Goal: Task Accomplishment & Management: Manage account settings

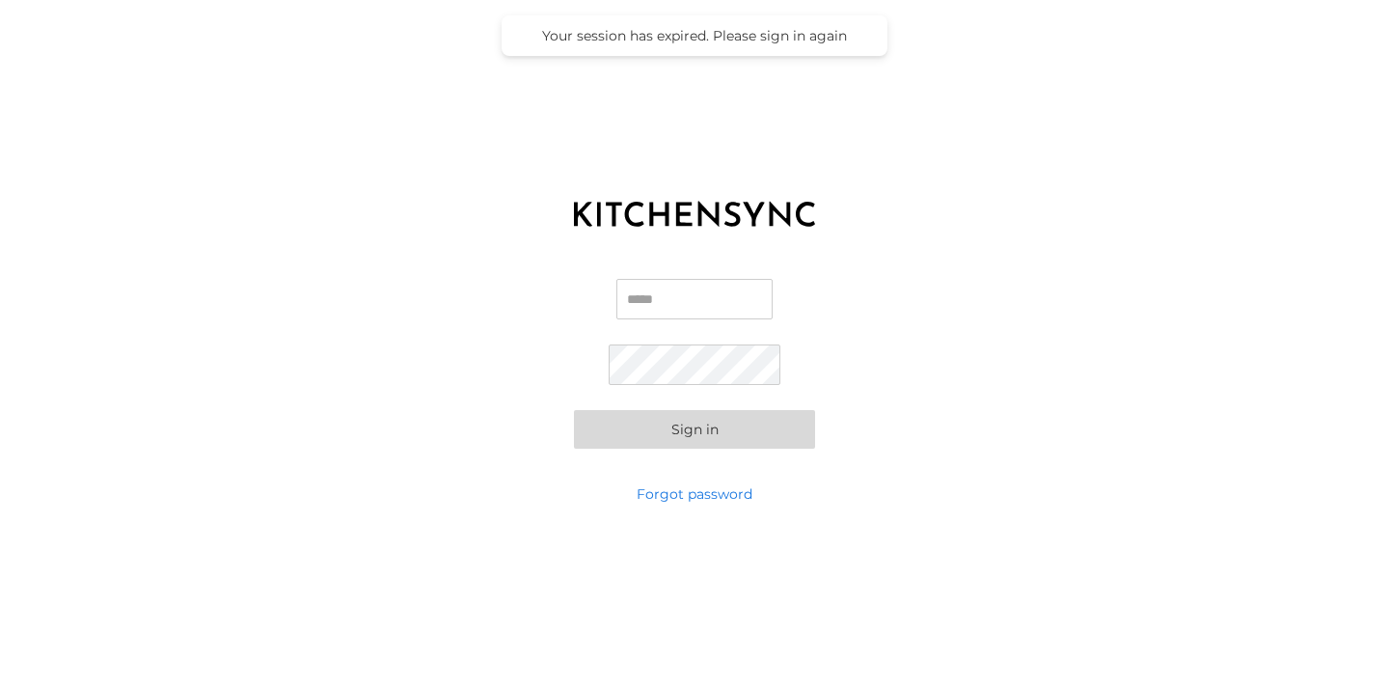
click at [640, 311] on input "Email" at bounding box center [695, 299] width 156 height 41
type input "**********"
click at [677, 298] on input "Email" at bounding box center [695, 299] width 156 height 41
type input "**********"
click at [574, 410] on button "Sign in" at bounding box center [694, 429] width 241 height 39
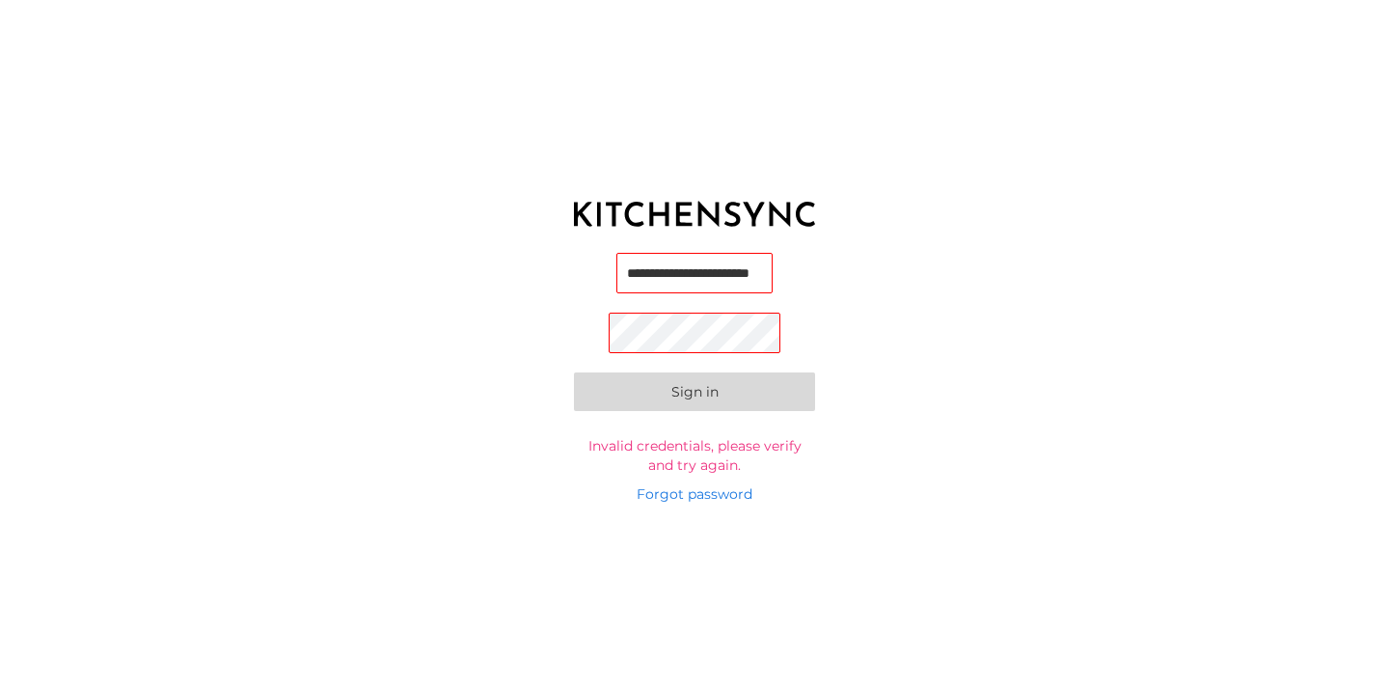
click at [724, 265] on input "**********" at bounding box center [695, 273] width 156 height 41
click at [684, 277] on input "**********" at bounding box center [695, 273] width 156 height 41
click at [574, 375] on button "Sign in" at bounding box center [694, 394] width 241 height 39
click at [715, 483] on div "**********" at bounding box center [694, 363] width 1389 height 241
click at [715, 490] on link "Forgot password" at bounding box center [695, 493] width 116 height 19
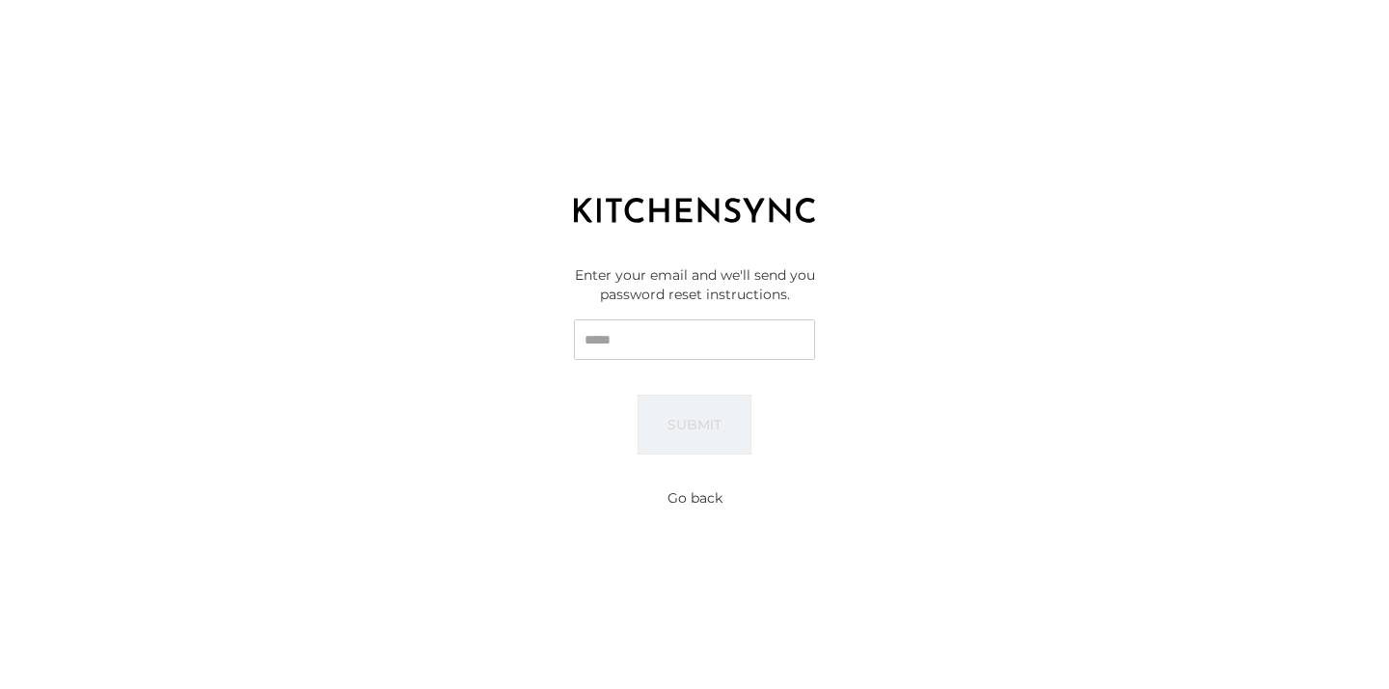
click at [641, 339] on input "Email" at bounding box center [694, 339] width 241 height 41
type input "**********"
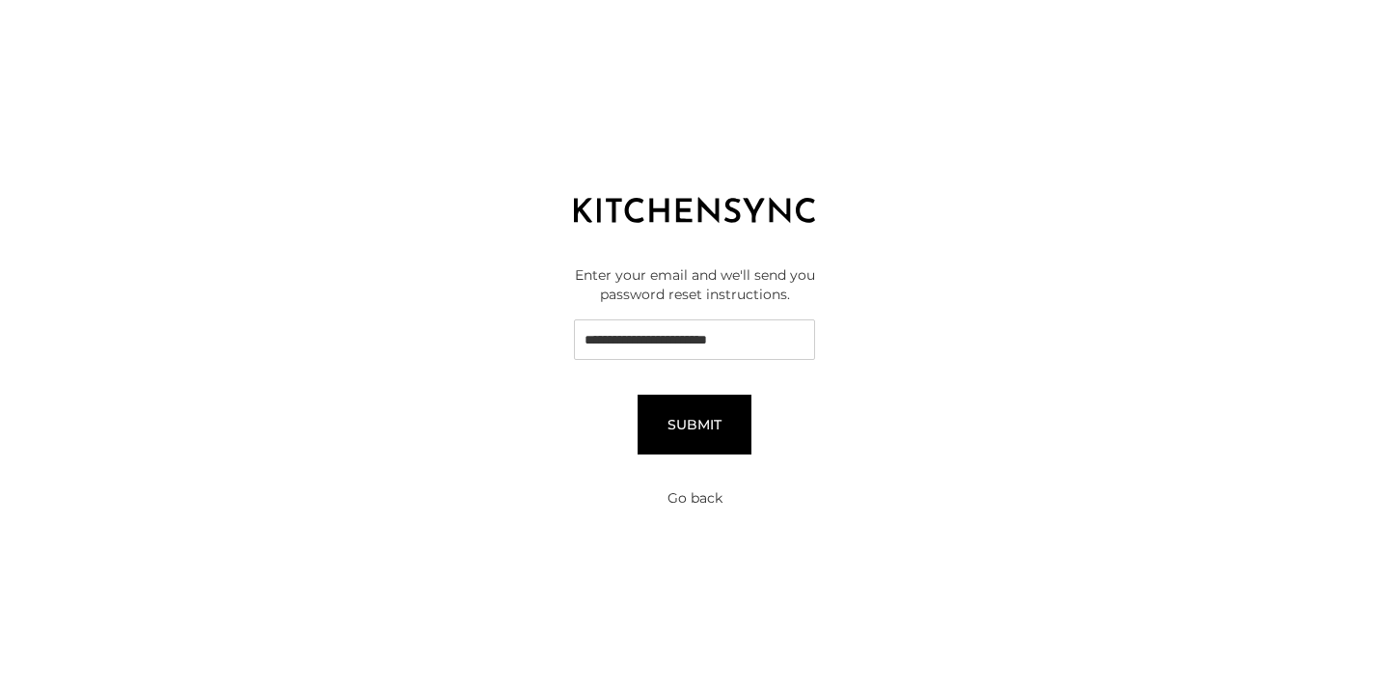
click at [707, 423] on button "Submit" at bounding box center [695, 425] width 114 height 60
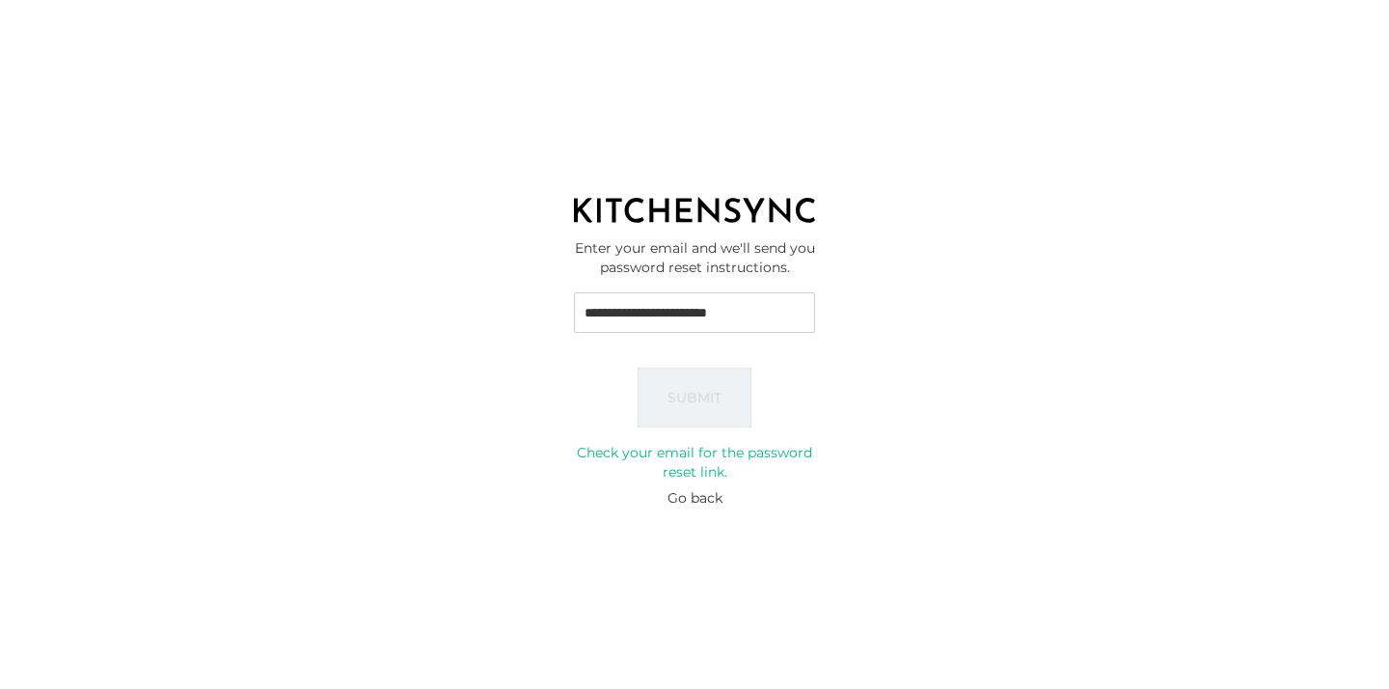
click at [673, 503] on button "Go back" at bounding box center [695, 497] width 55 height 19
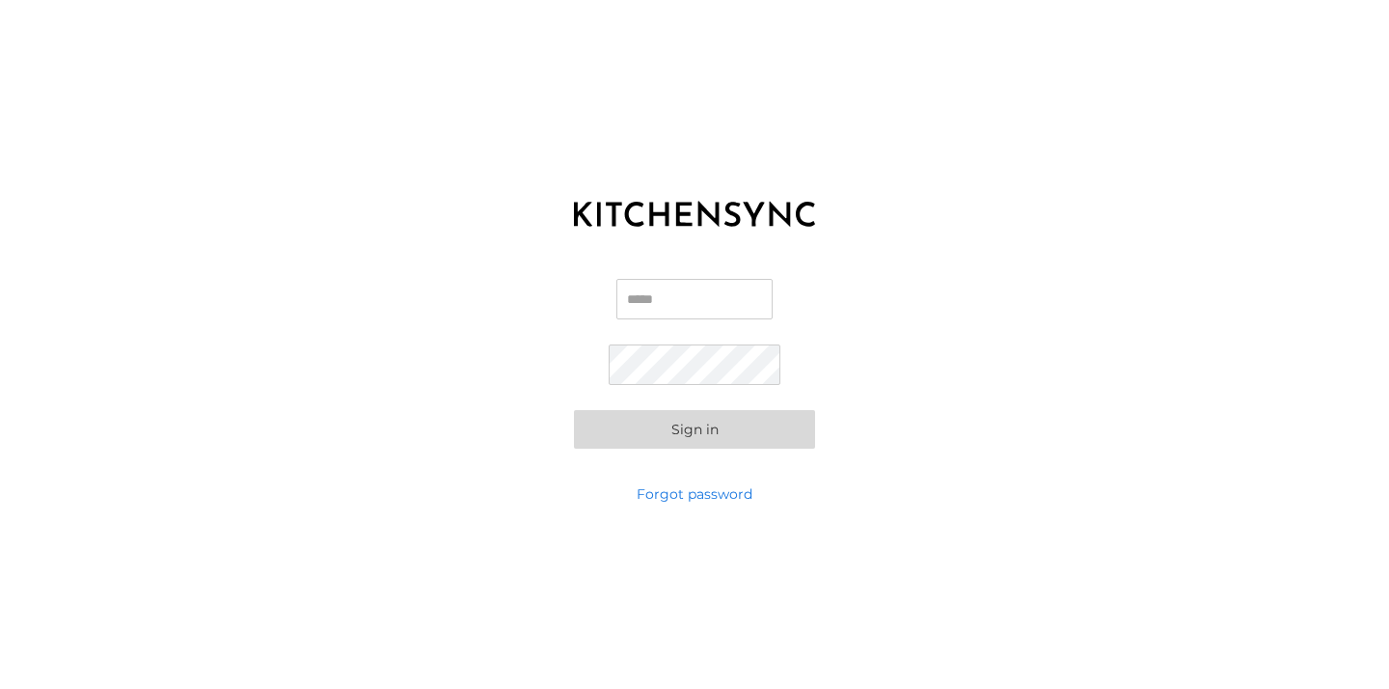
click at [666, 288] on input "Email" at bounding box center [695, 299] width 156 height 41
type input "**********"
click at [682, 422] on button "Sign in" at bounding box center [694, 429] width 241 height 39
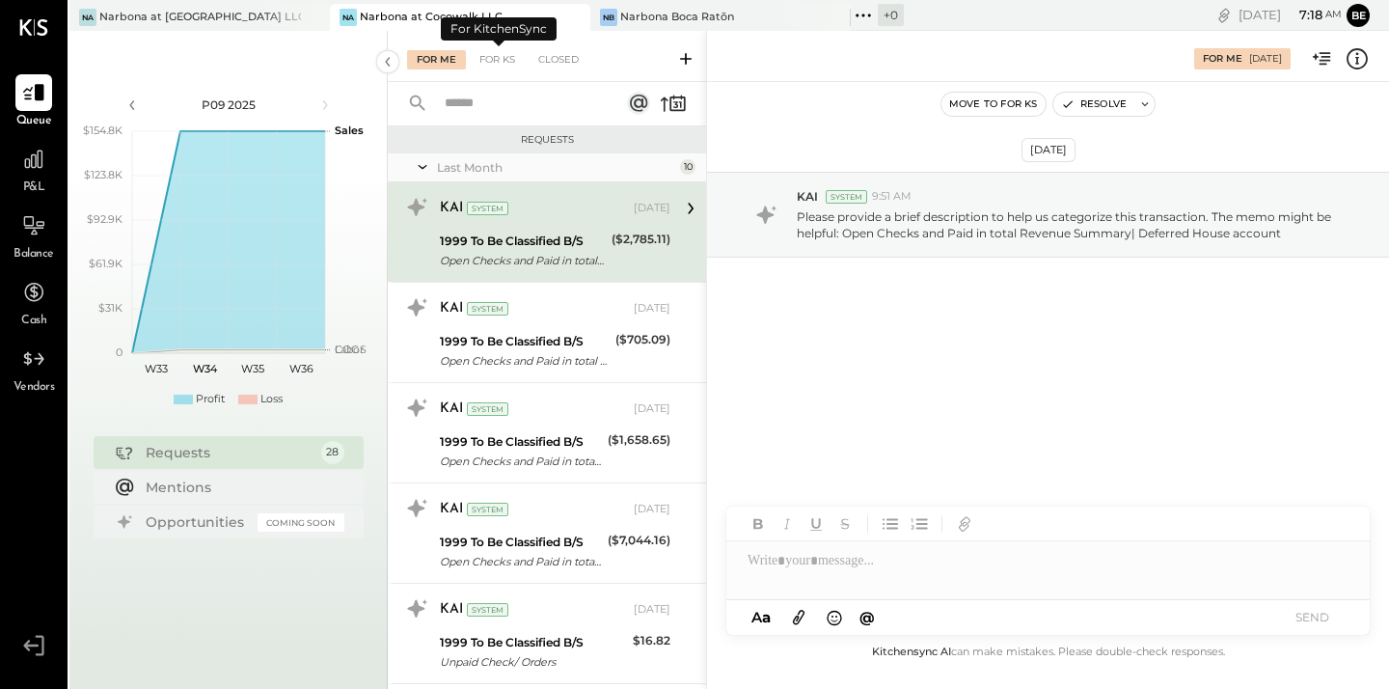
click at [453, 65] on div "For Me" at bounding box center [436, 59] width 59 height 19
click at [640, 198] on div "KAI System [DATE]" at bounding box center [555, 208] width 231 height 27
click at [639, 246] on div "($2,785.11)" at bounding box center [641, 239] width 59 height 19
click at [639, 243] on div "($2,785.11)" at bounding box center [641, 239] width 59 height 19
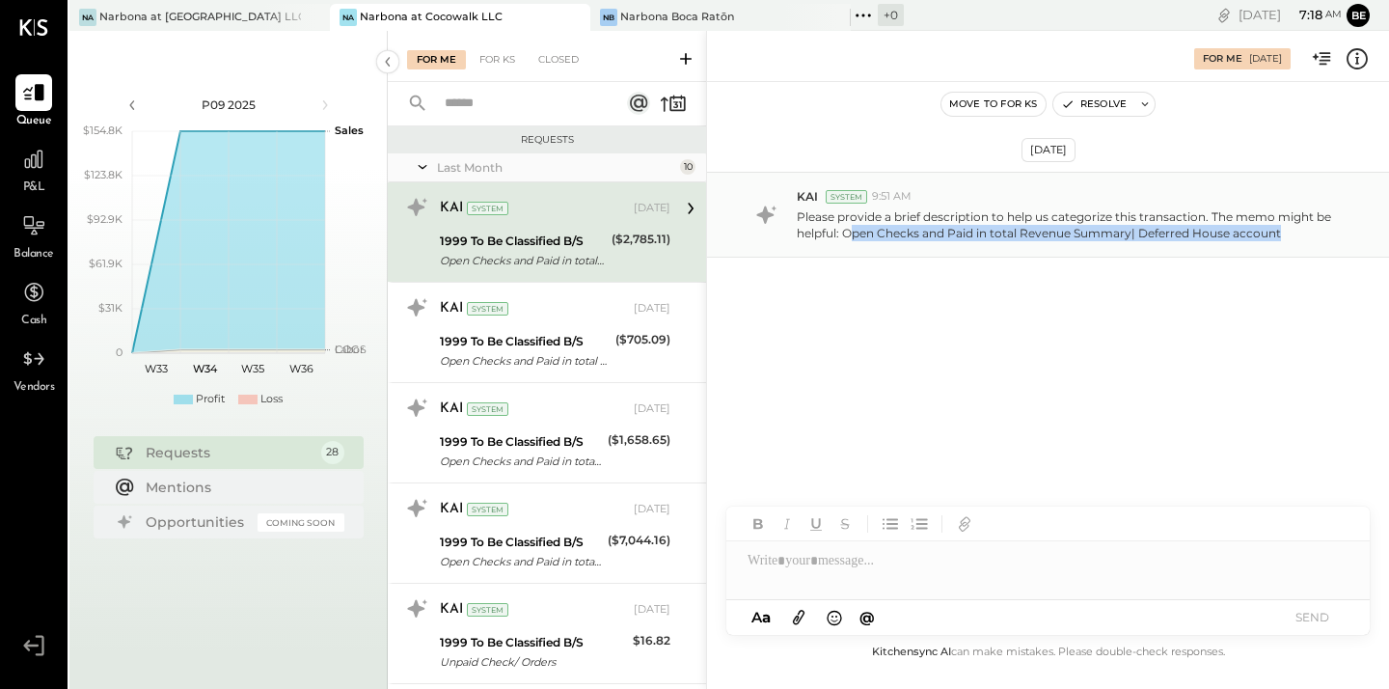
drag, startPoint x: 850, startPoint y: 241, endPoint x: 1165, endPoint y: 253, distance: 314.8
click at [1165, 253] on div "KAI System 9:51 AM Please provide a brief description to help us categorize thi…" at bounding box center [1048, 215] width 682 height 86
click at [821, 303] on div "[DATE] KAI System 9:51 AM Please provide a brief description to help us categor…" at bounding box center [1048, 266] width 682 height 272
click at [686, 203] on icon at bounding box center [690, 208] width 25 height 25
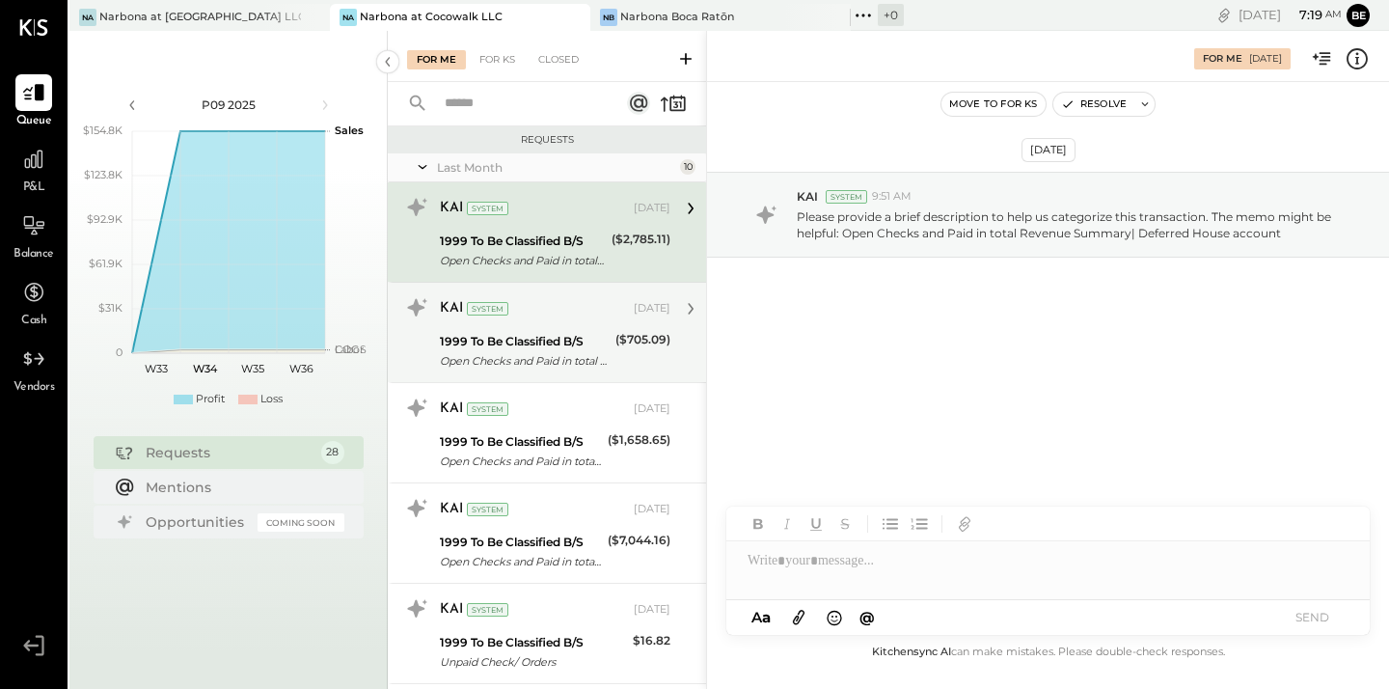
click at [657, 357] on div "($705.09)" at bounding box center [643, 351] width 55 height 42
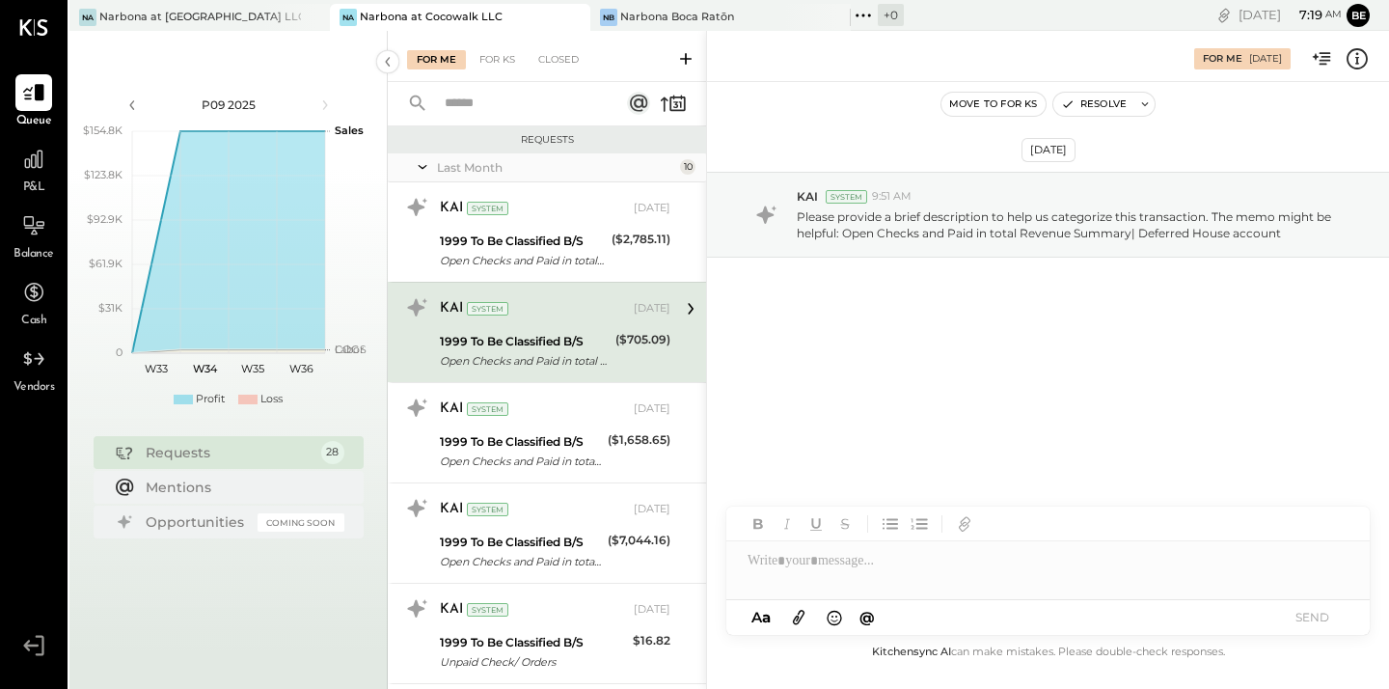
click at [629, 347] on div "($705.09)" at bounding box center [643, 339] width 55 height 19
click at [686, 303] on icon at bounding box center [690, 308] width 25 height 25
click at [678, 303] on icon at bounding box center [690, 308] width 25 height 25
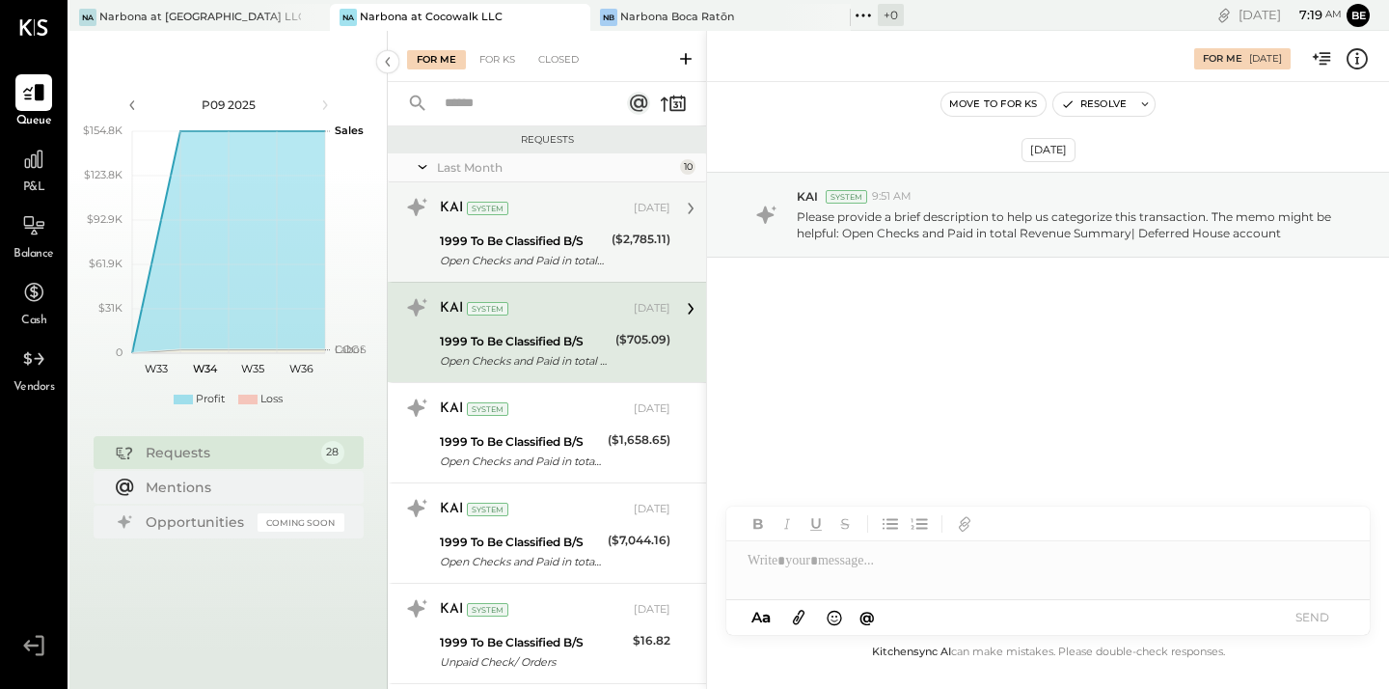
click at [655, 228] on div "KAI System [DATE] 1999 To Be Classified B/S Open Checks and Paid in total Reven…" at bounding box center [555, 232] width 231 height 80
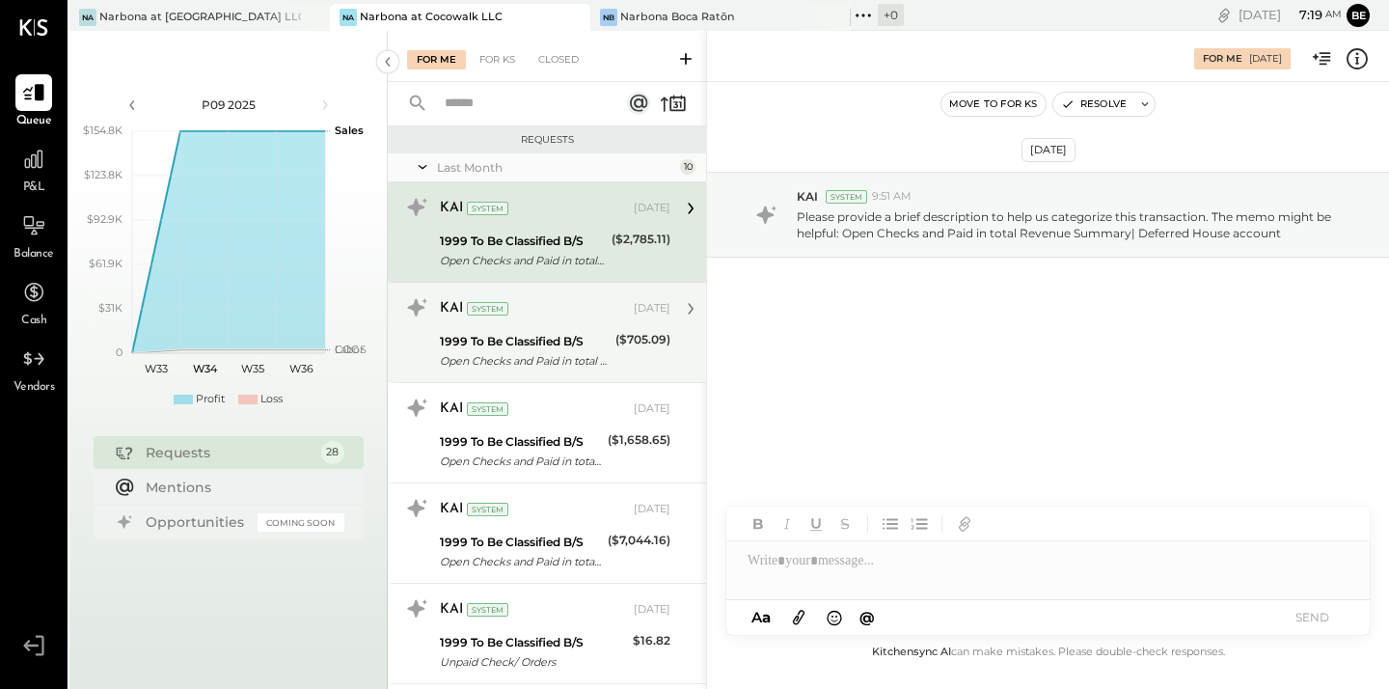
click at [608, 341] on div "1999 To Be Classified B/S Open Checks and Paid in total Revenue Summary| Deferr…" at bounding box center [555, 351] width 231 height 42
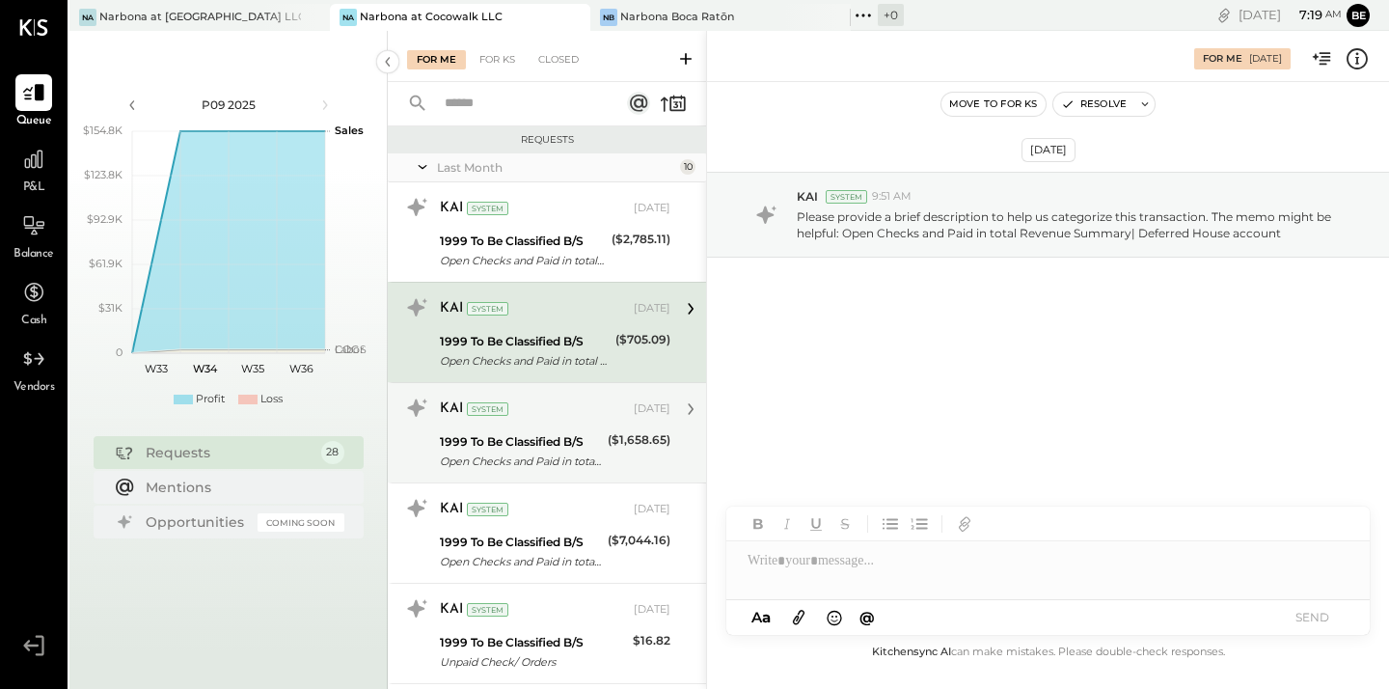
click at [633, 398] on div "KAI System [DATE]" at bounding box center [555, 409] width 231 height 27
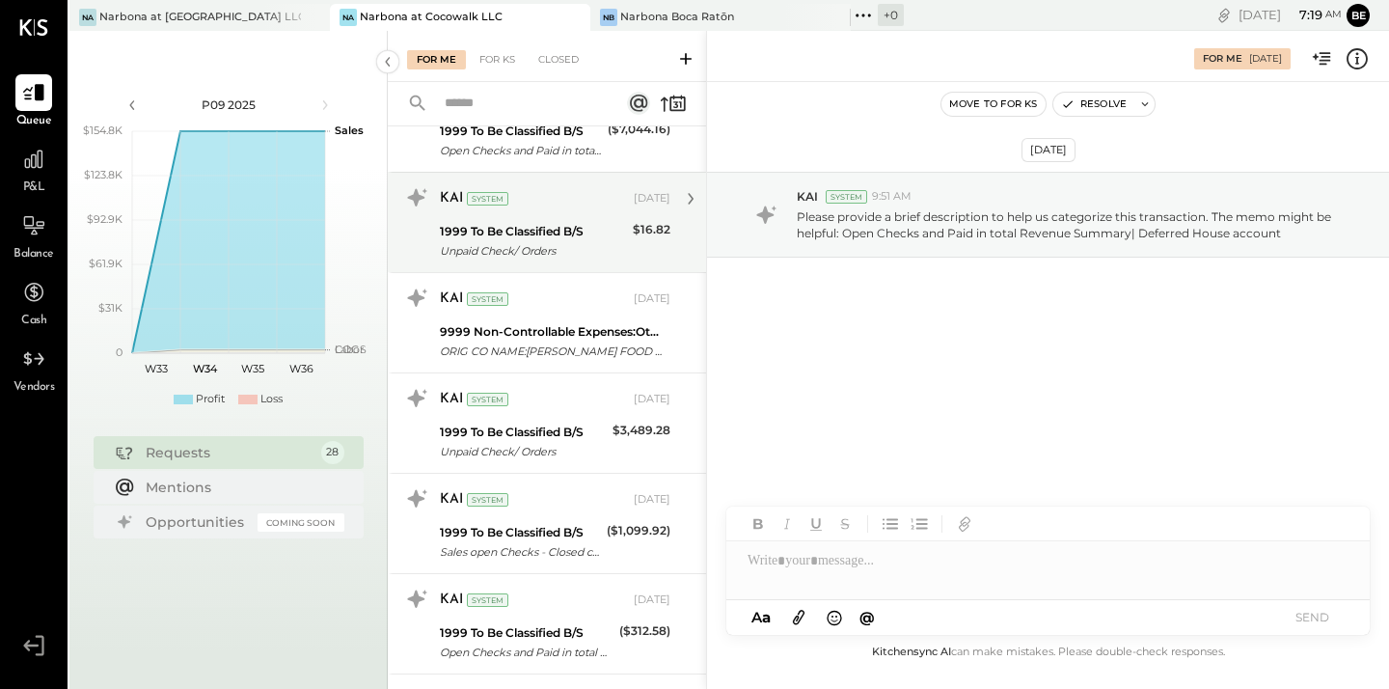
scroll to position [419, 0]
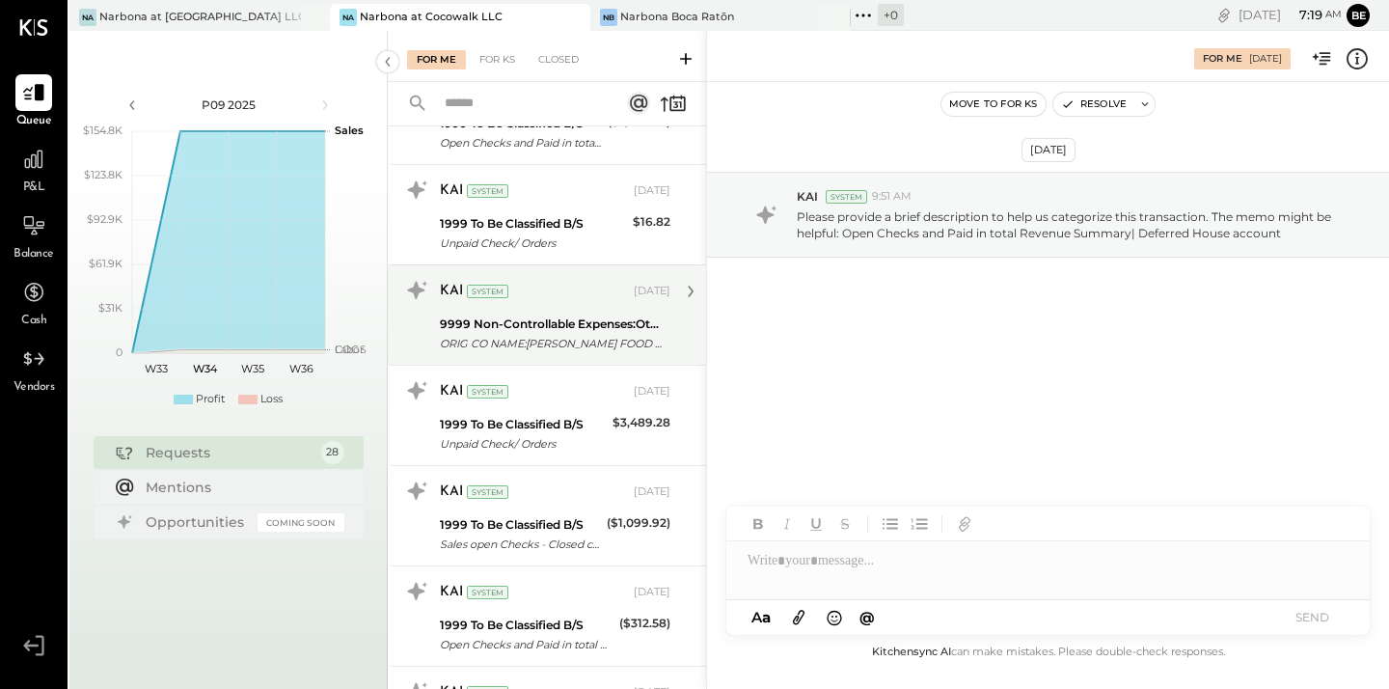
click at [592, 296] on div "KAI System" at bounding box center [535, 291] width 190 height 19
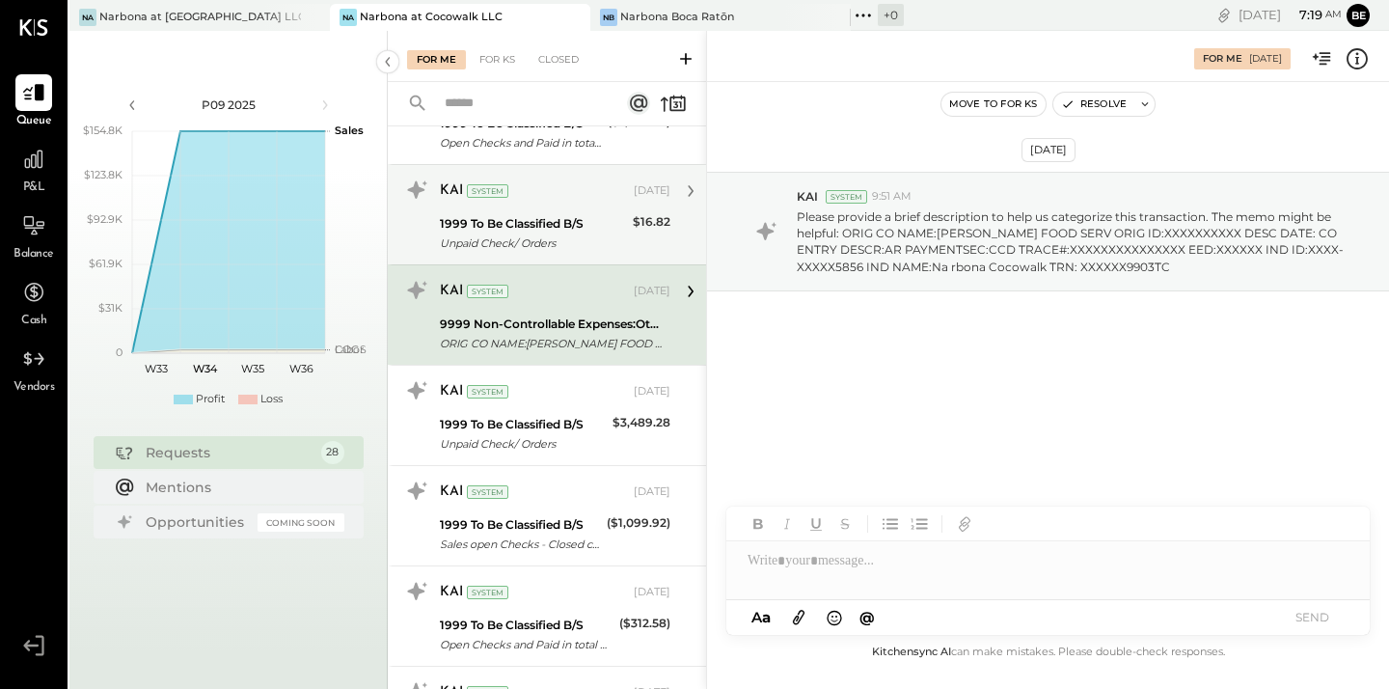
click at [599, 243] on div "Unpaid Check/ Orders" at bounding box center [533, 242] width 187 height 19
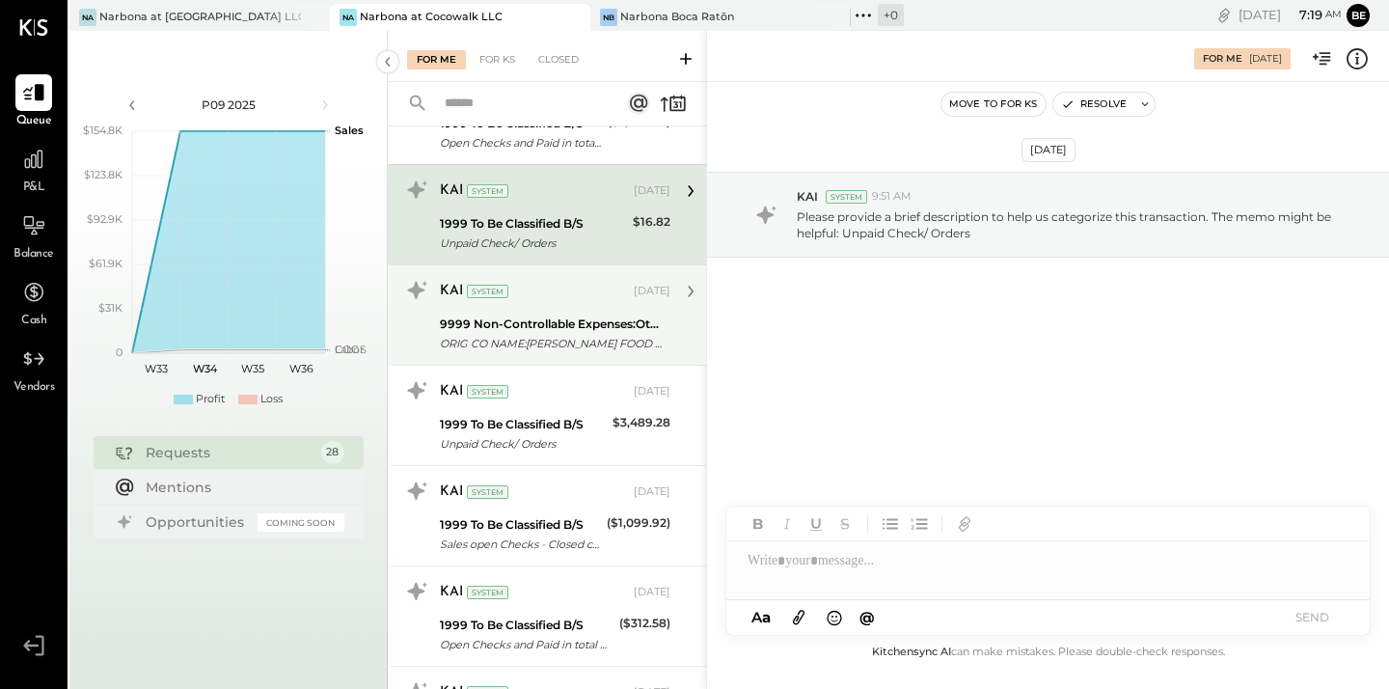
click at [611, 309] on div "KAI System [DATE] 9999 Non-Controllable Expenses:Other Income and Expenses:To B…" at bounding box center [555, 315] width 231 height 80
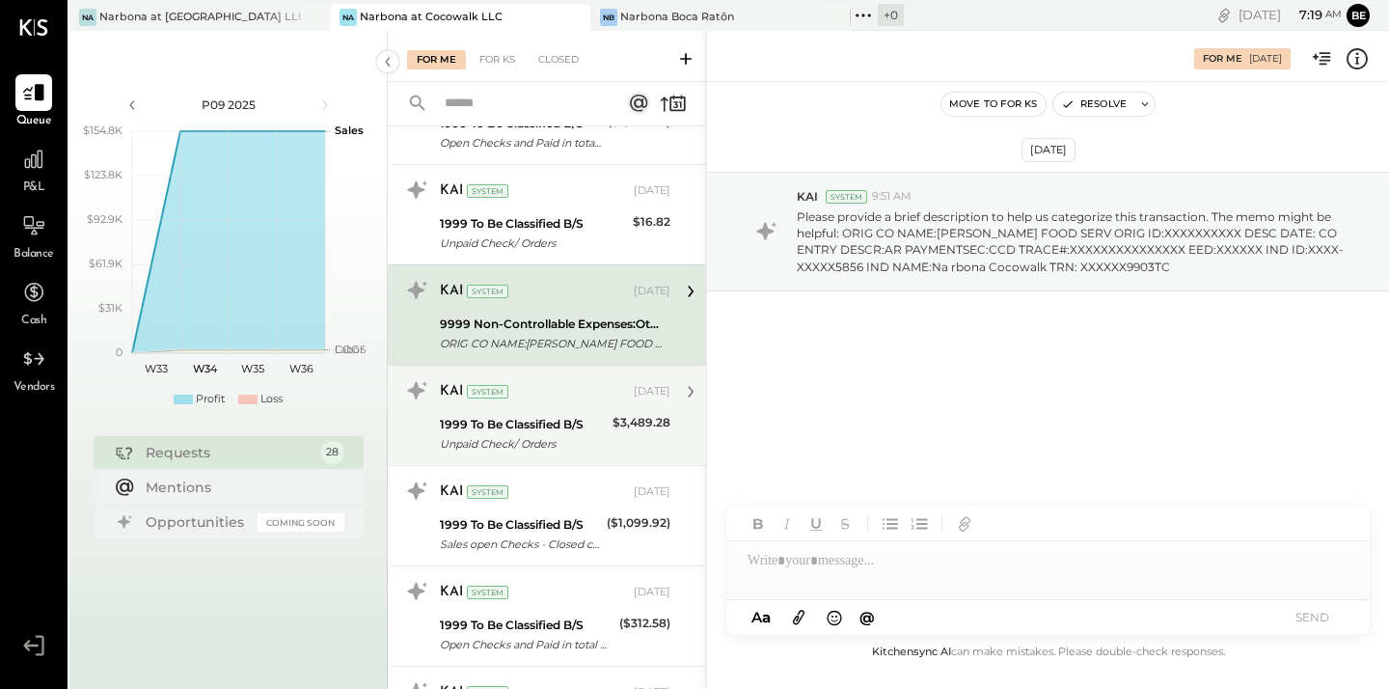
click at [608, 429] on div "1999 To Be Classified B/S Unpaid Check/ Orders $3,489.28" at bounding box center [555, 434] width 231 height 42
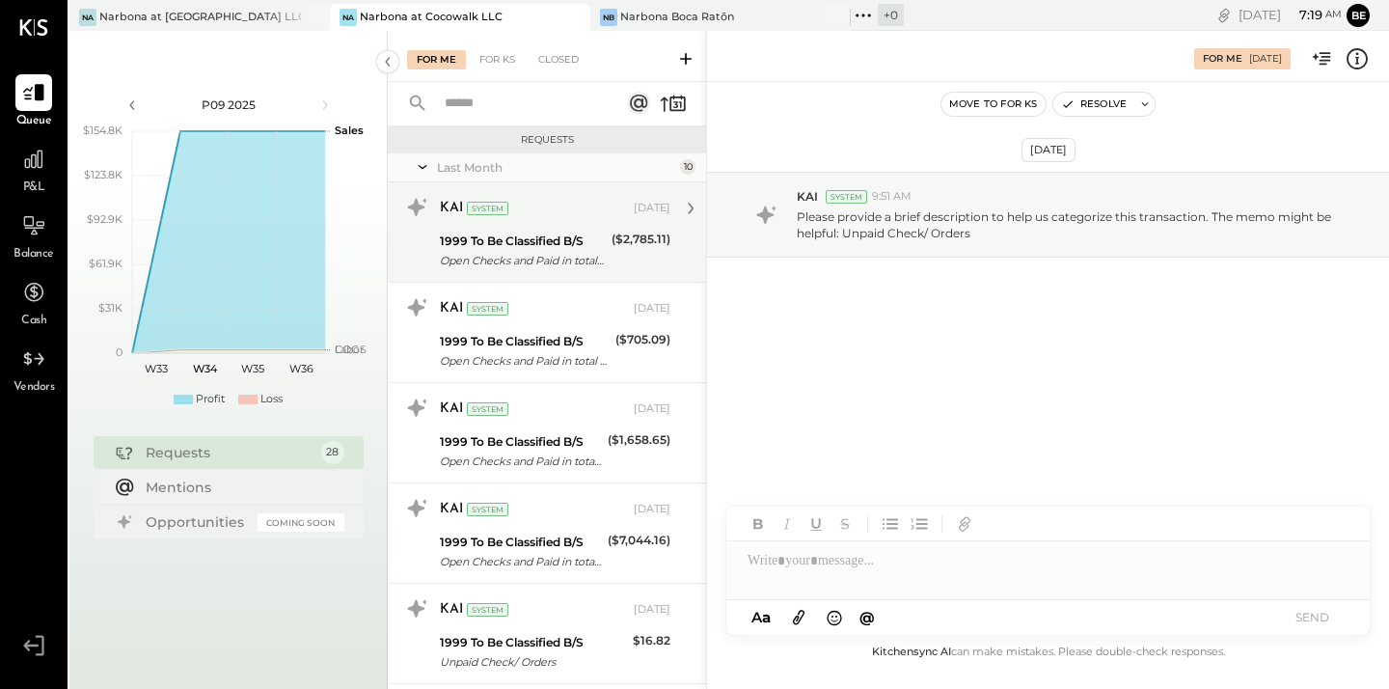
click at [598, 254] on div "Open Checks and Paid in total Revenue Summary| Deferred House account" at bounding box center [523, 260] width 166 height 19
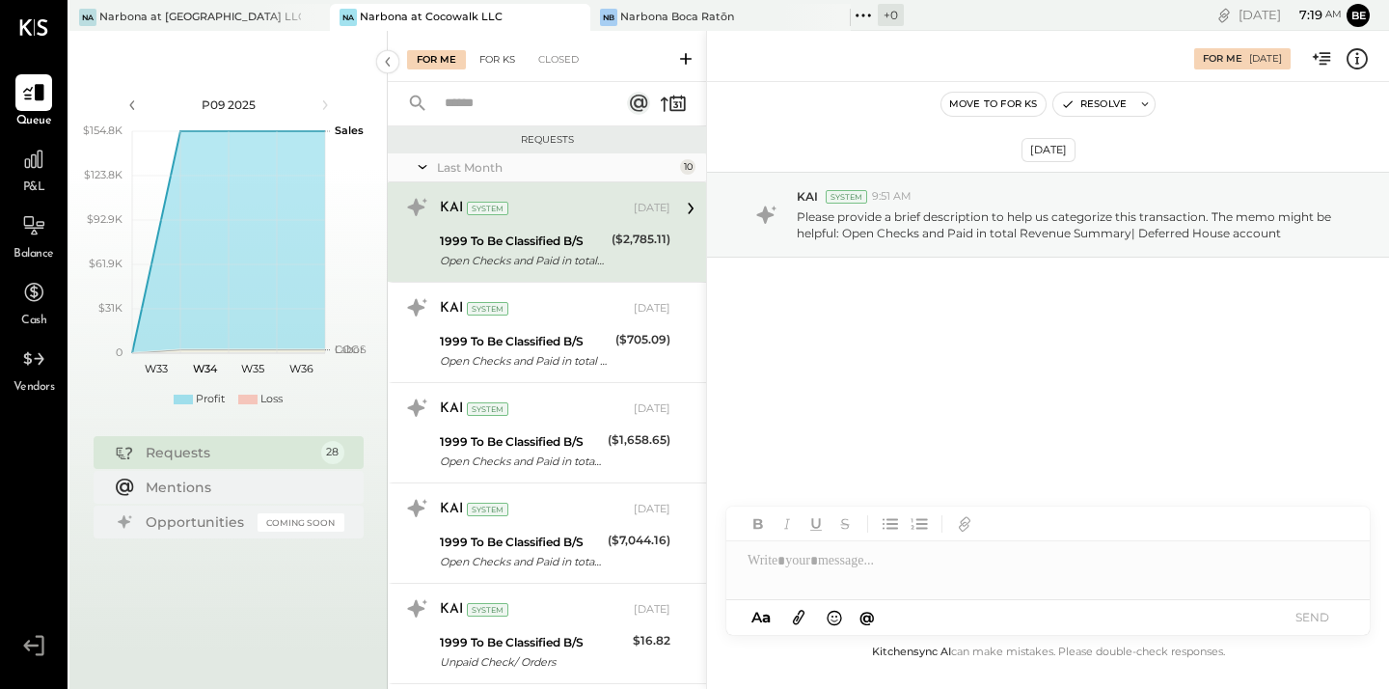
click at [499, 55] on div "For KS" at bounding box center [497, 59] width 55 height 19
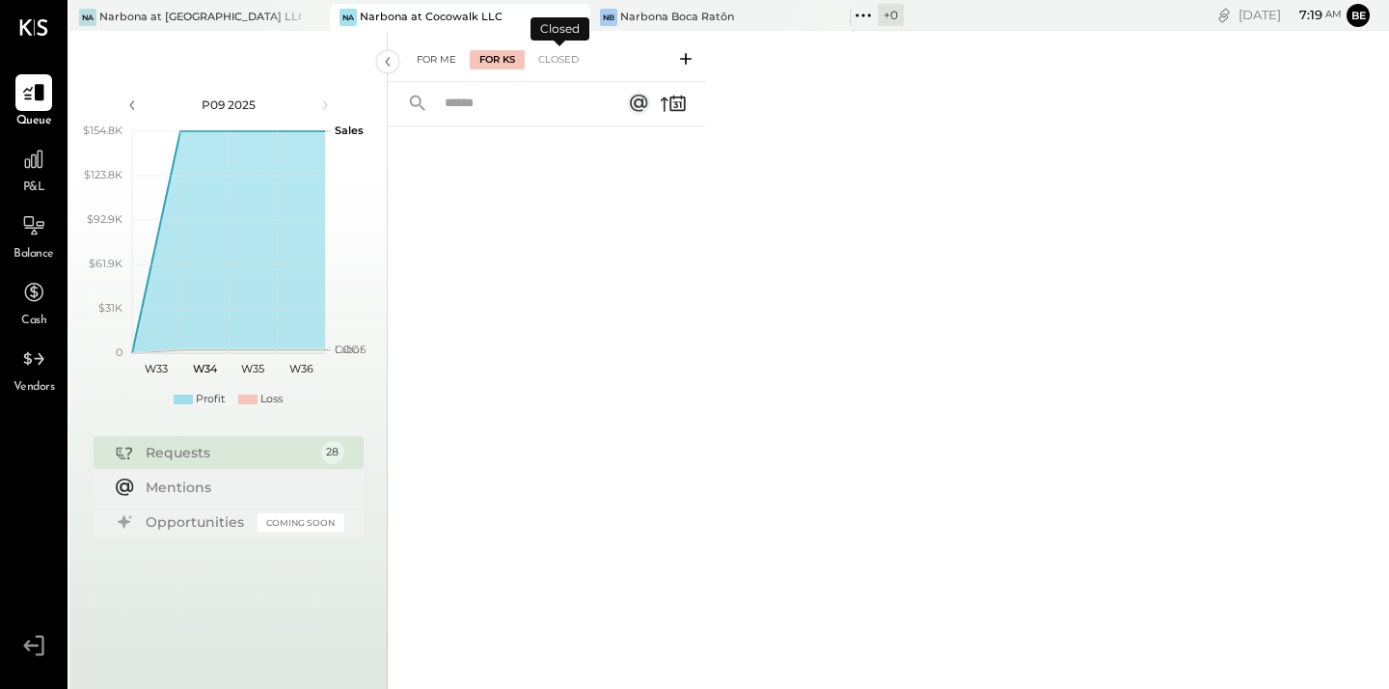
click at [456, 62] on div "For Me" at bounding box center [436, 59] width 59 height 19
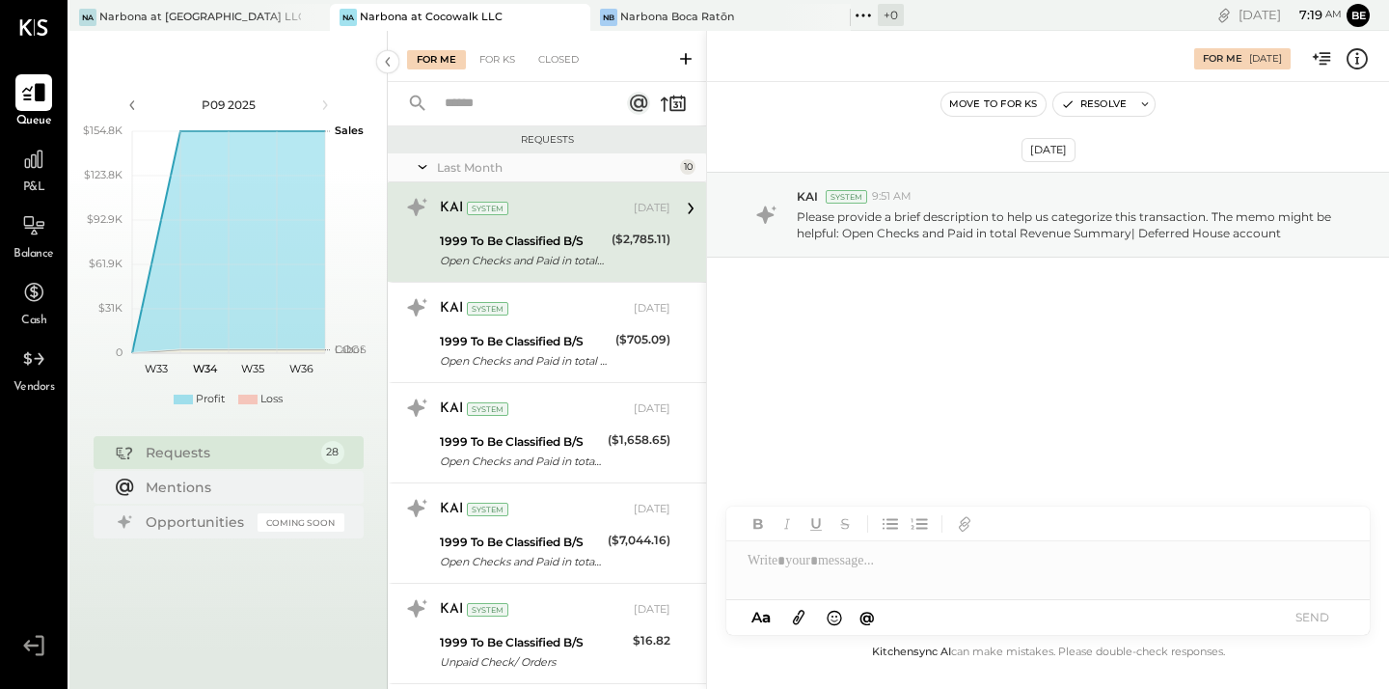
click at [31, 93] on icon at bounding box center [33, 92] width 25 height 25
